Goal: Find specific page/section: Find specific page/section

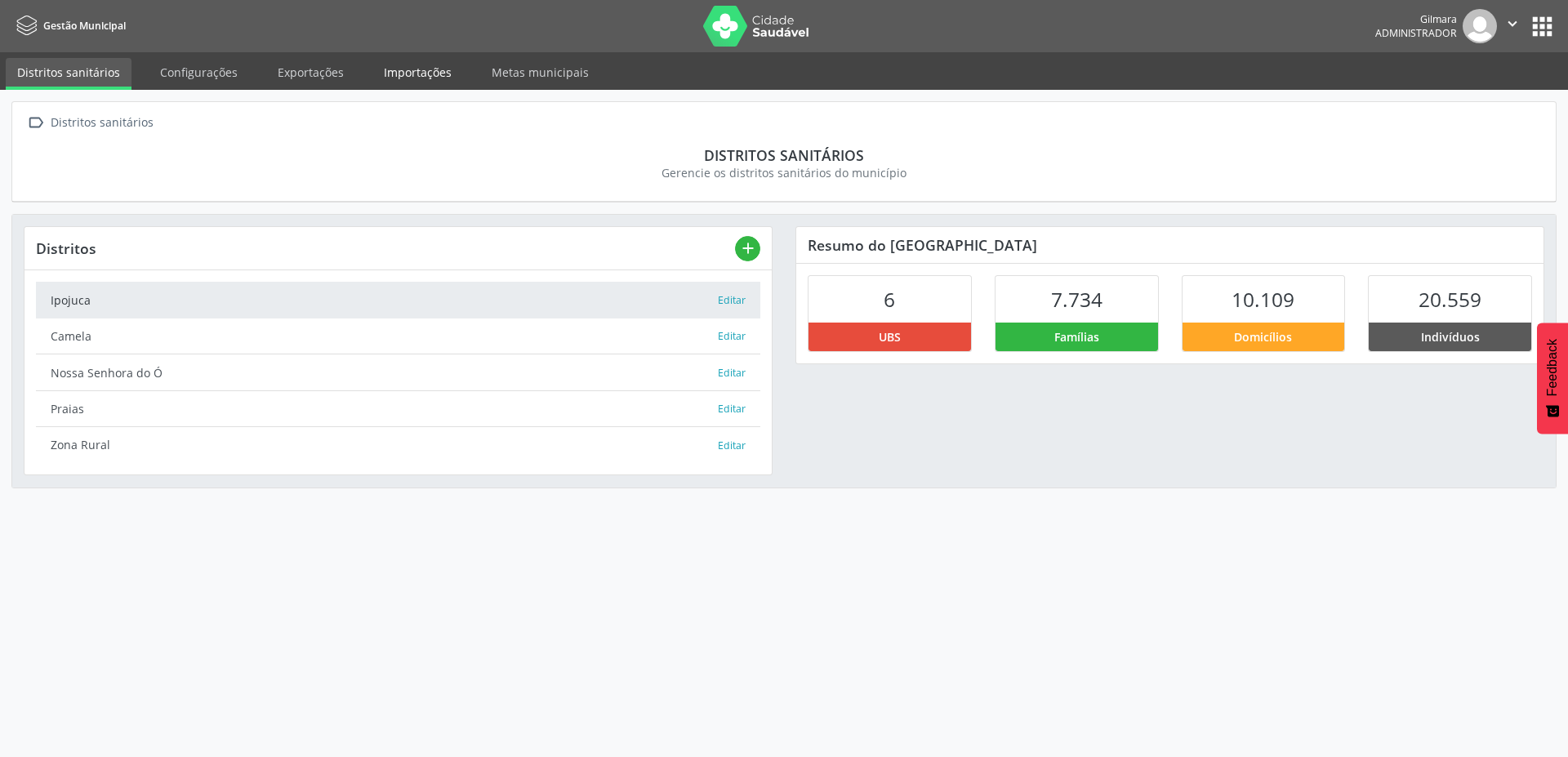
click at [391, 78] on link "Importações" at bounding box center [418, 72] width 91 height 28
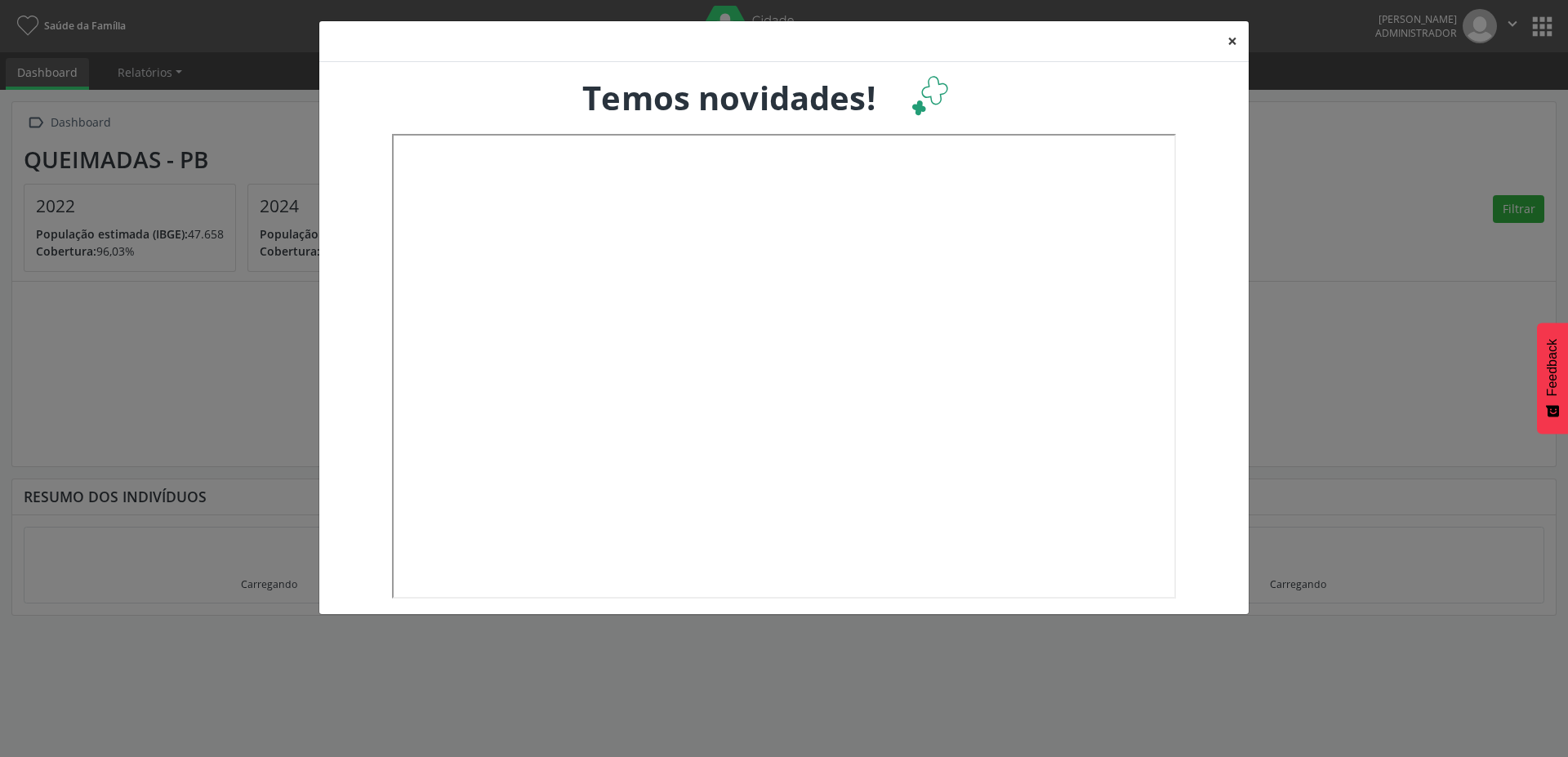
click at [1236, 36] on button "×" at bounding box center [1232, 41] width 33 height 40
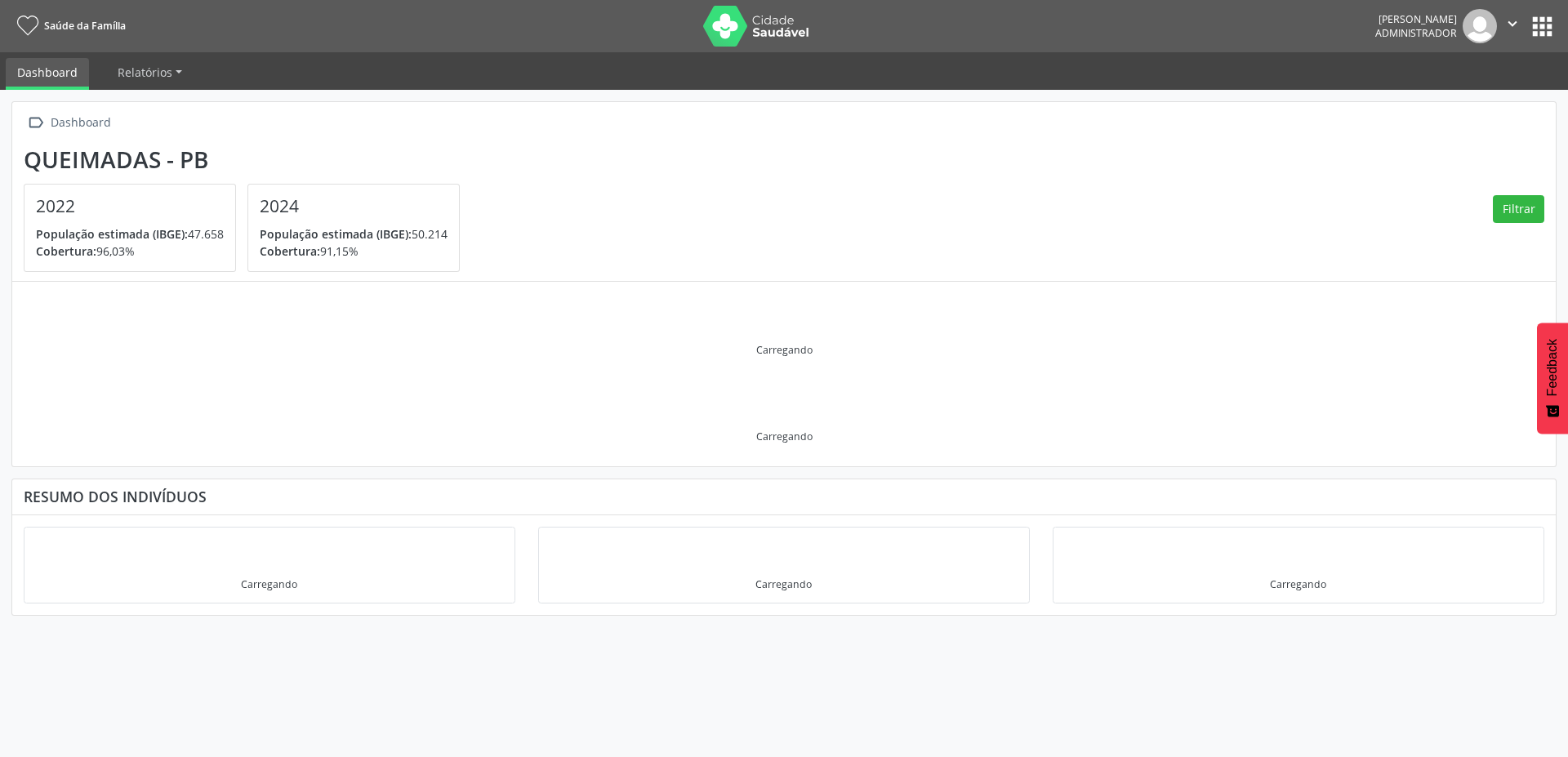
click at [1547, 28] on button "apps" at bounding box center [1541, 26] width 28 height 28
drag, startPoint x: 772, startPoint y: 21, endPoint x: 728, endPoint y: 29, distance: 44.7
click at [771, 21] on img at bounding box center [756, 27] width 106 height 41
